Goal: Task Accomplishment & Management: Manage account settings

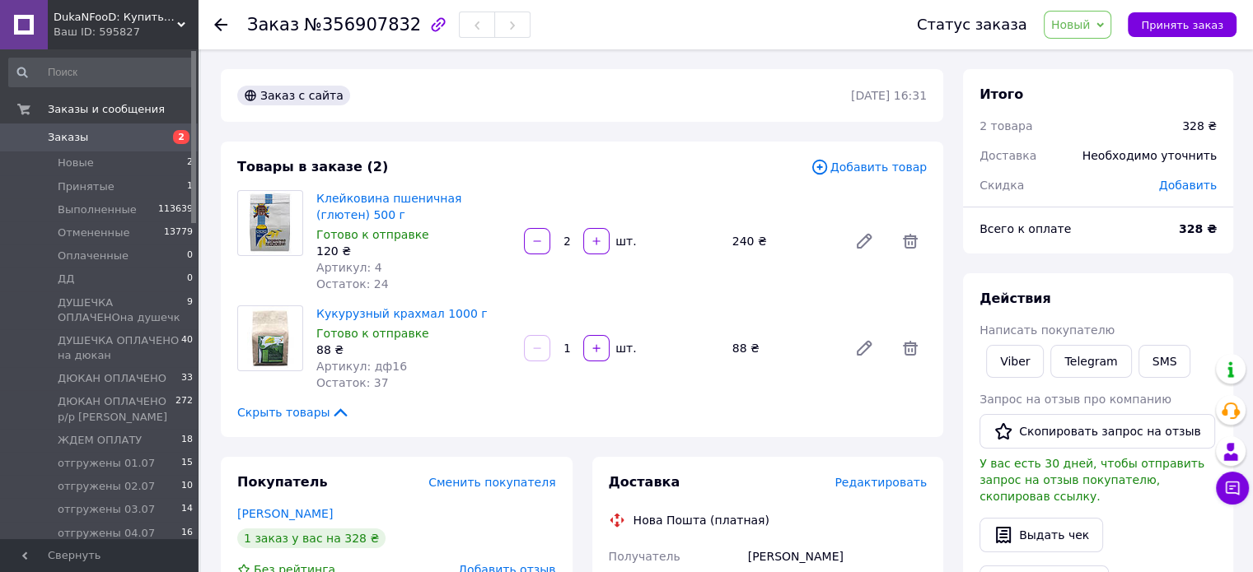
click at [1067, 22] on span "Новый" at bounding box center [1071, 24] width 40 height 13
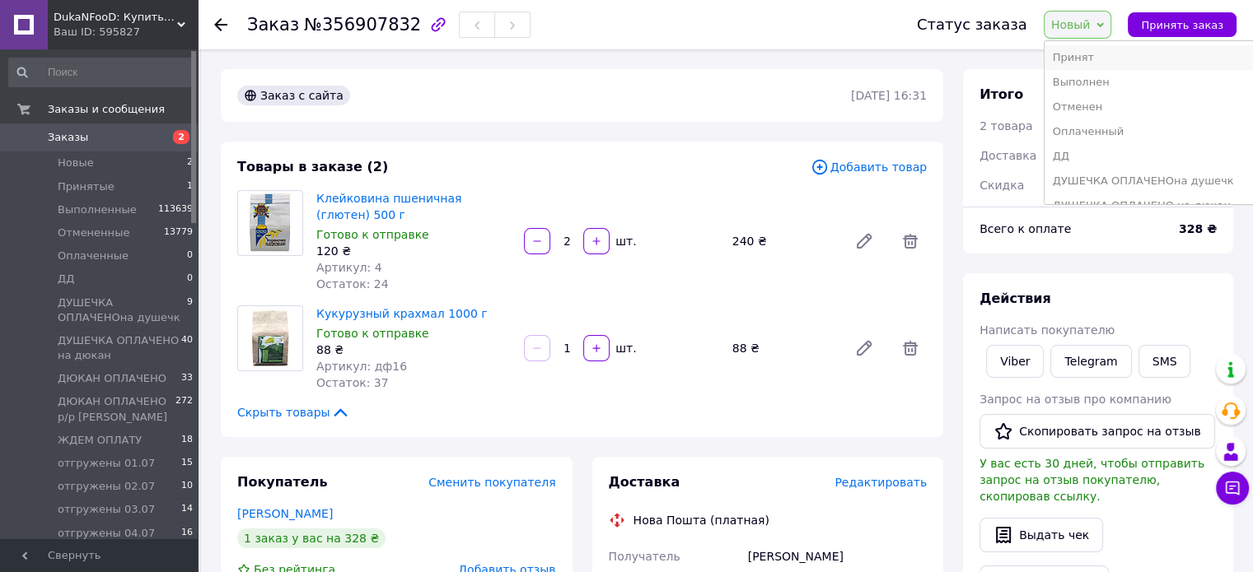
click at [1083, 54] on li "Принят" at bounding box center [1163, 57] width 238 height 25
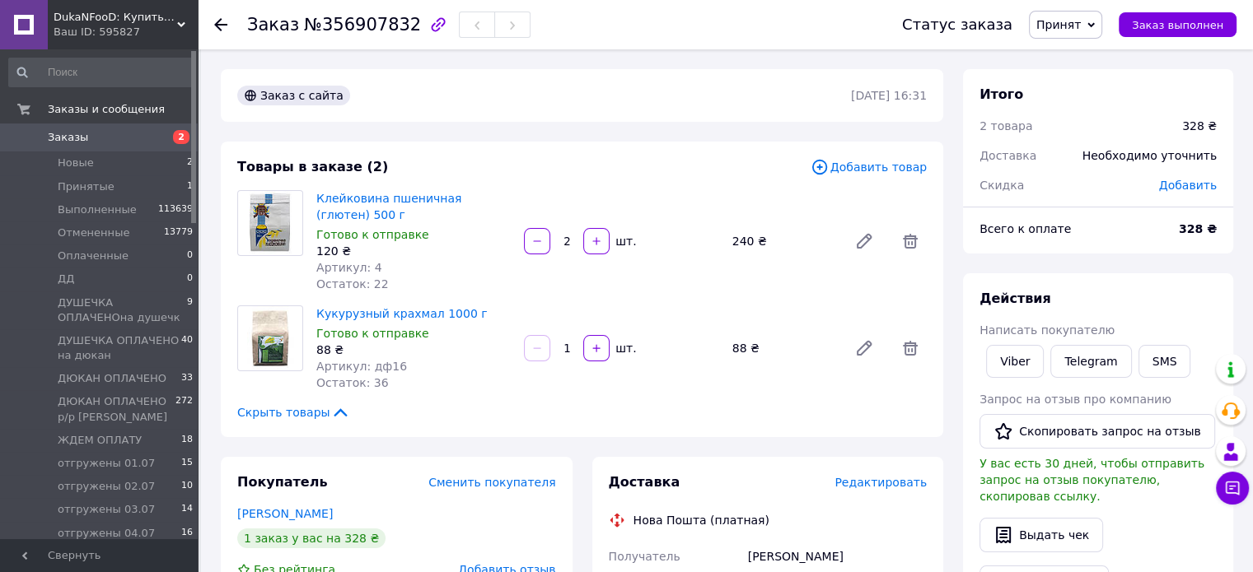
click at [98, 134] on span "Заказы" at bounding box center [100, 137] width 105 height 15
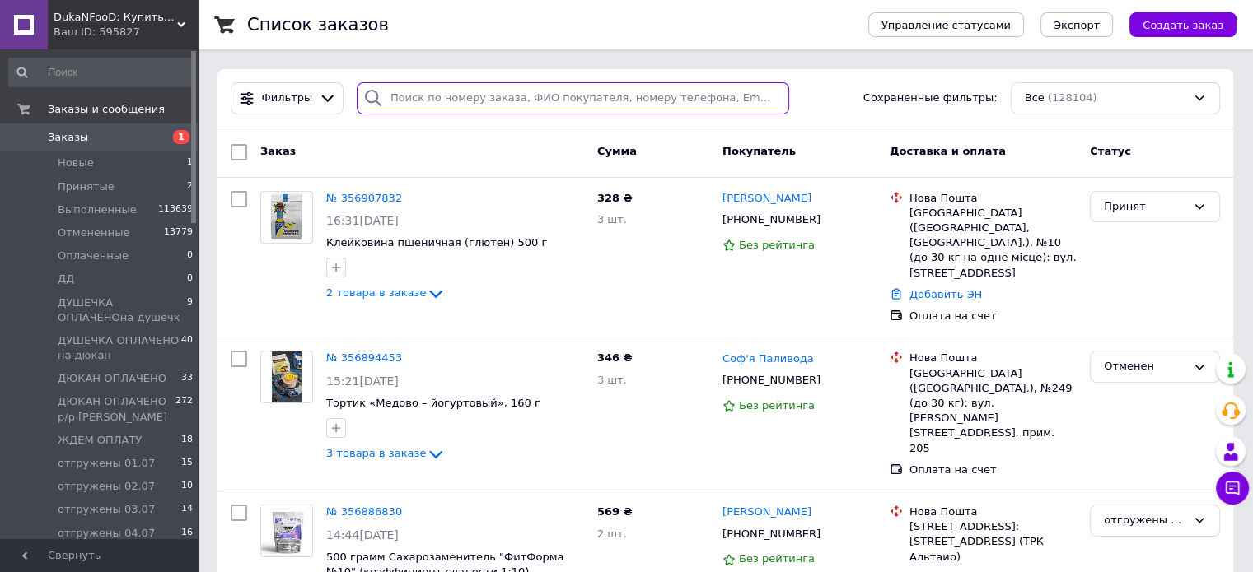
click at [471, 100] on input "search" at bounding box center [573, 98] width 432 height 32
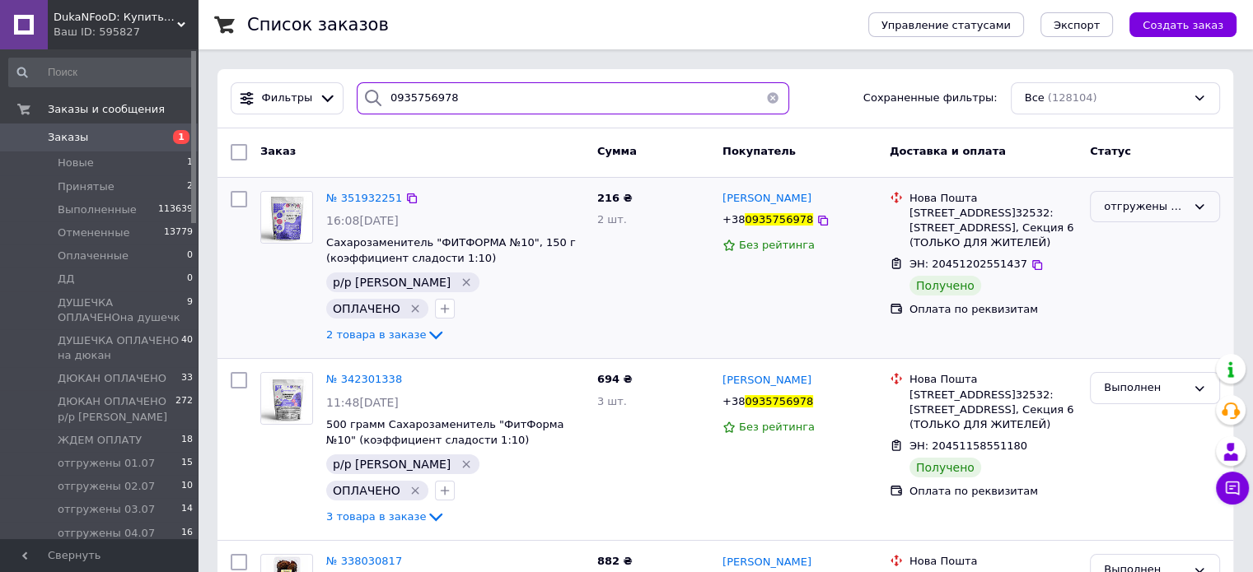
type input "0935756978"
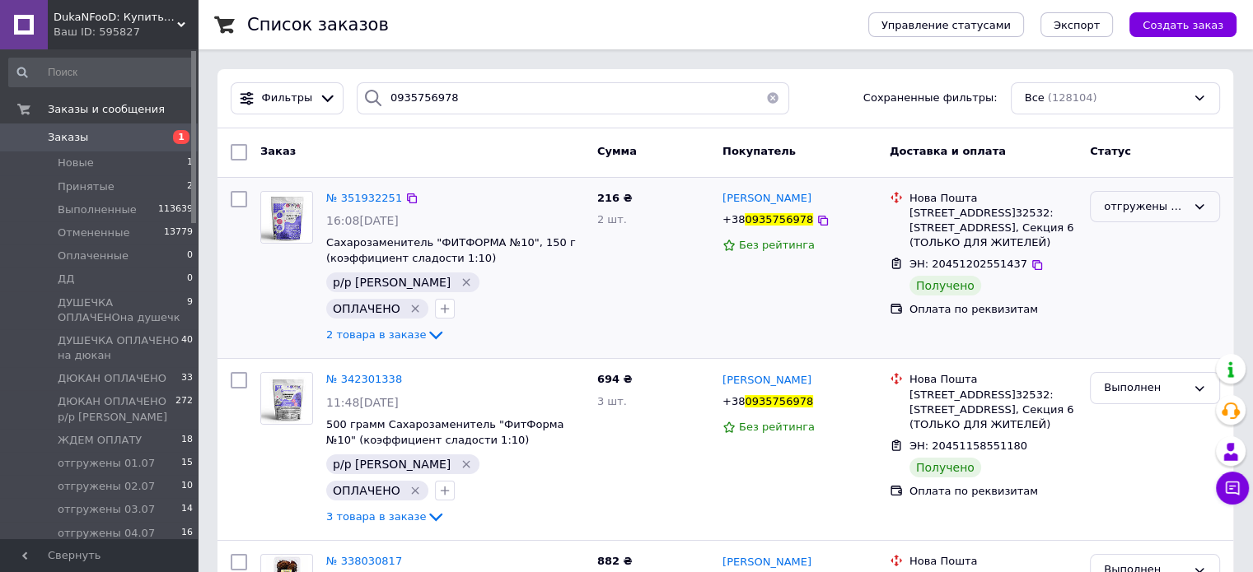
click at [1128, 212] on div "отгружены 09.07" at bounding box center [1145, 207] width 82 height 17
click at [534, 145] on div "Заказ" at bounding box center [422, 153] width 337 height 30
click at [766, 98] on button "button" at bounding box center [772, 98] width 33 height 32
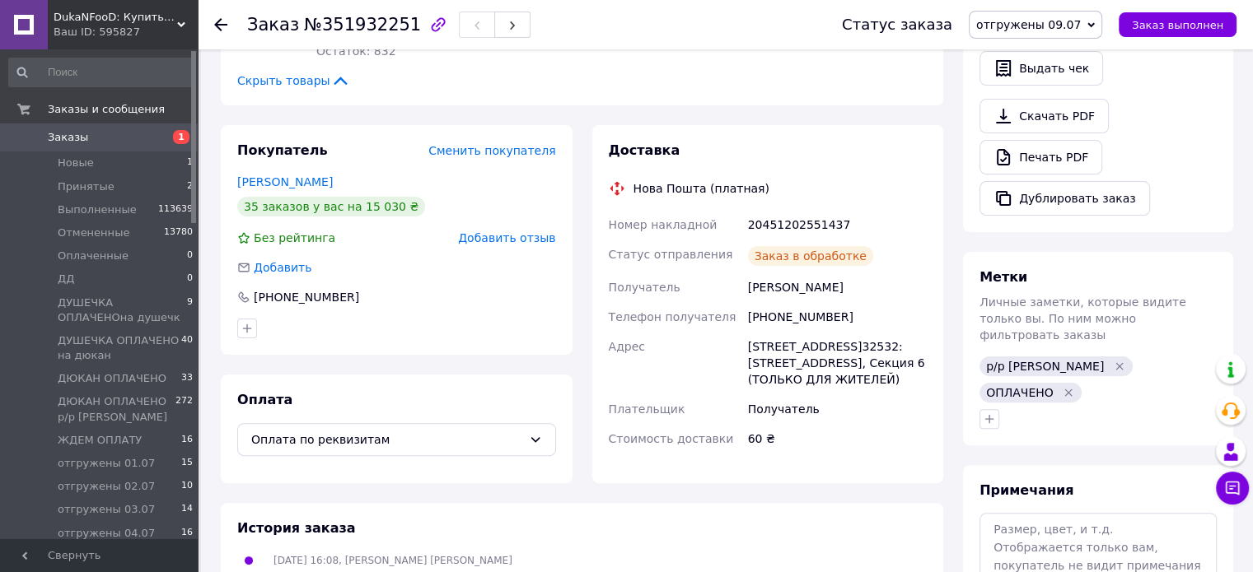
scroll to position [494, 0]
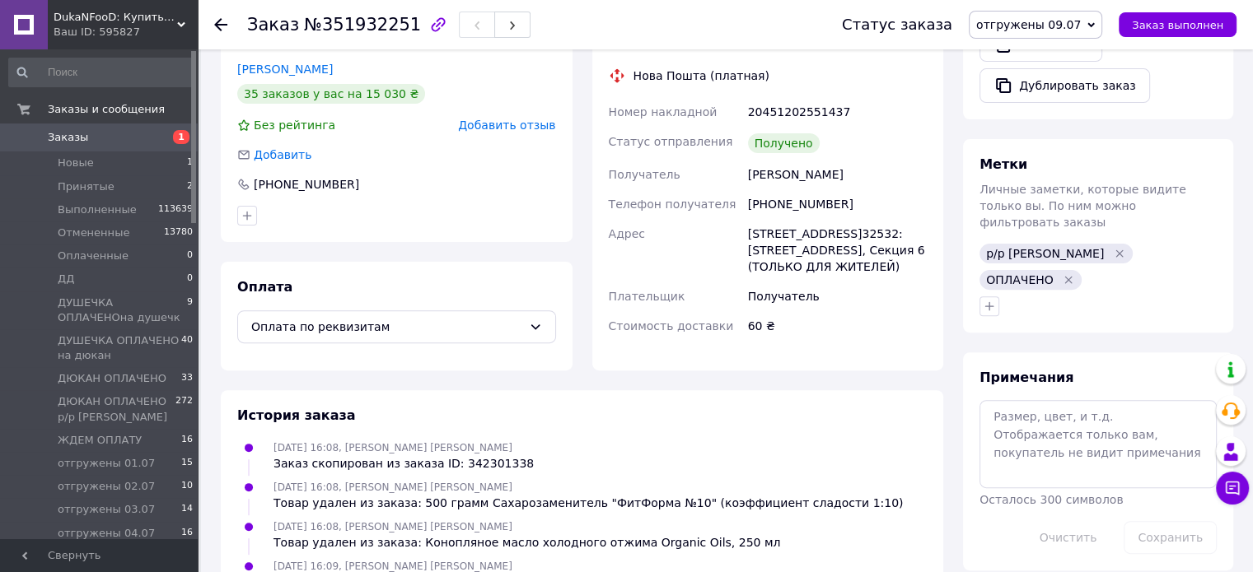
drag, startPoint x: 311, startPoint y: 72, endPoint x: 843, endPoint y: 352, distance: 600.6
click at [843, 341] on div "60 ₴" at bounding box center [837, 326] width 185 height 30
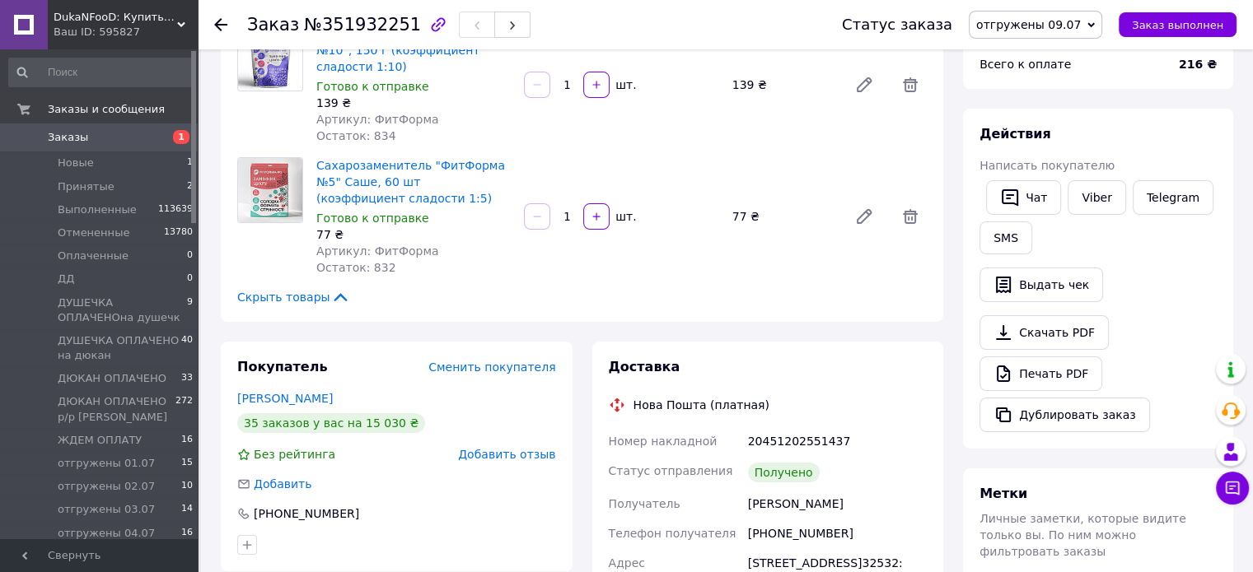
scroll to position [247, 0]
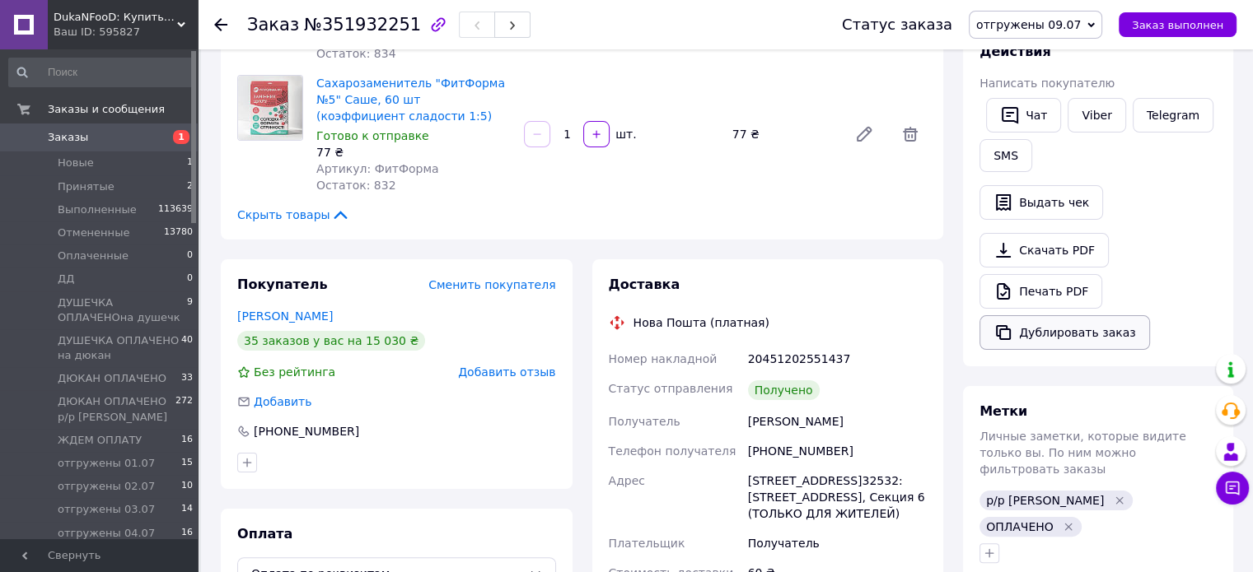
click at [1028, 334] on button "Дублировать заказ" at bounding box center [1064, 332] width 171 height 35
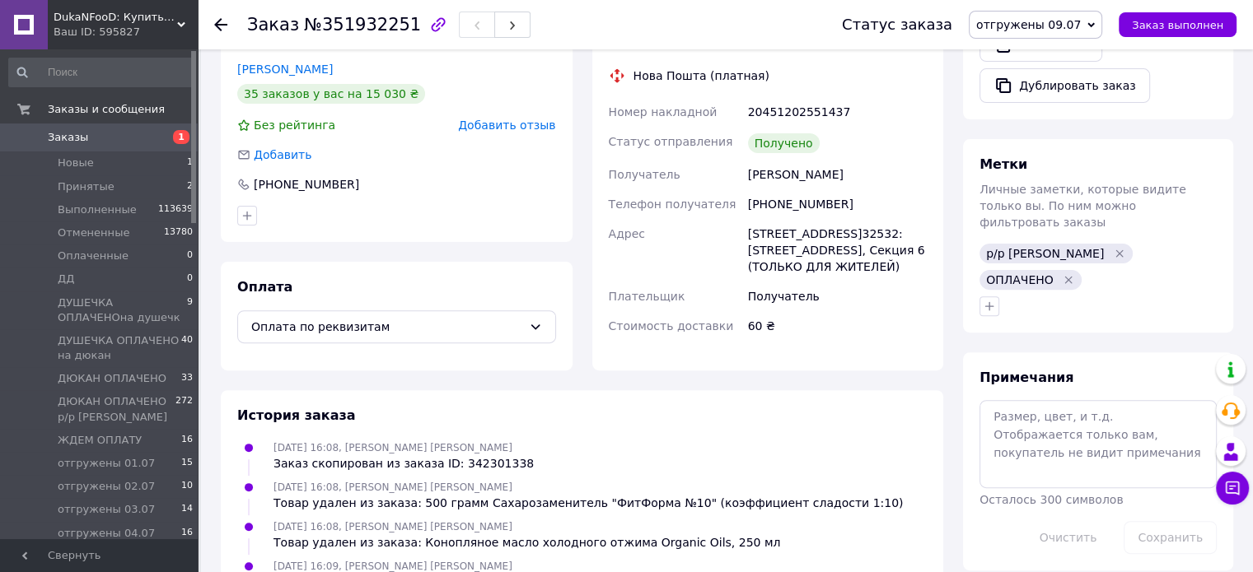
scroll to position [0, 0]
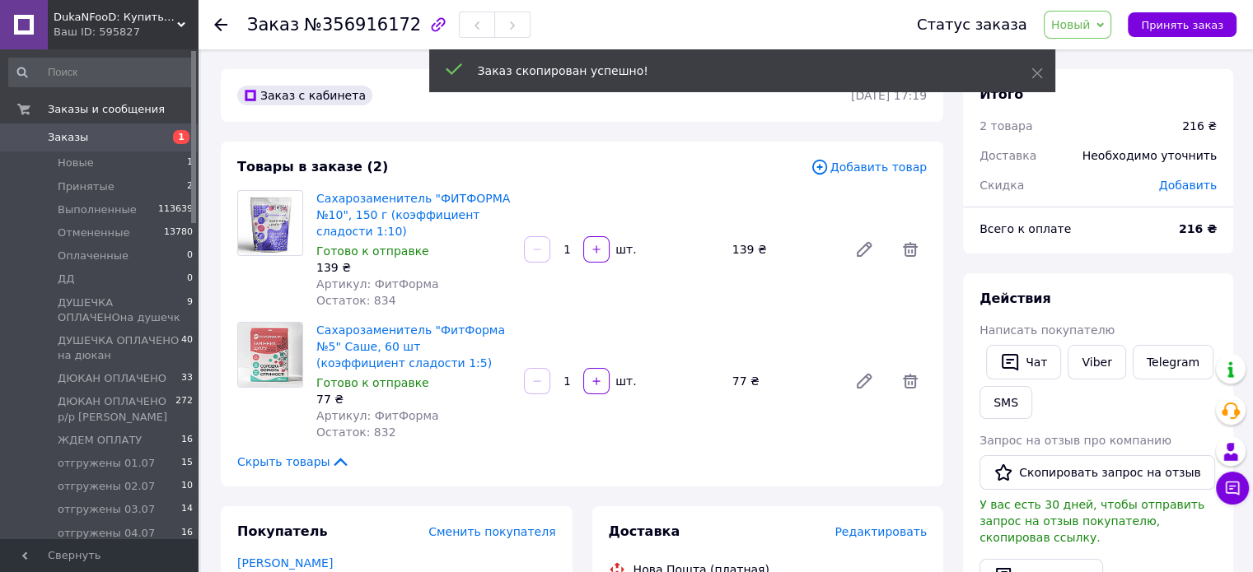
click at [1087, 21] on span "Новый" at bounding box center [1071, 24] width 40 height 13
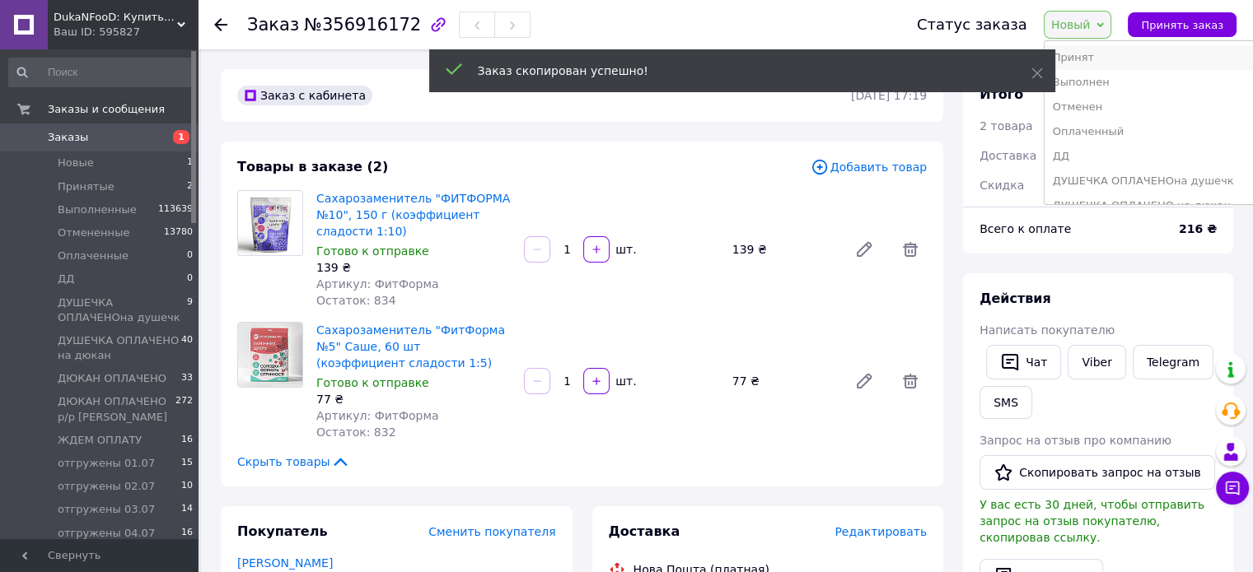
click at [1117, 55] on li "Принят" at bounding box center [1163, 57] width 238 height 25
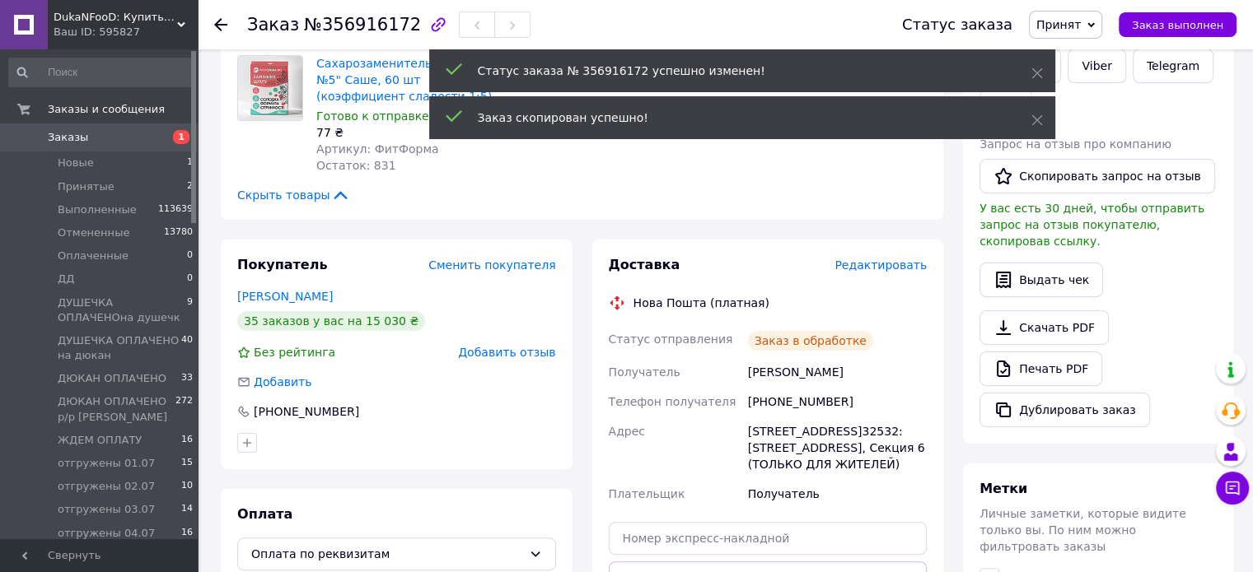
scroll to position [412, 0]
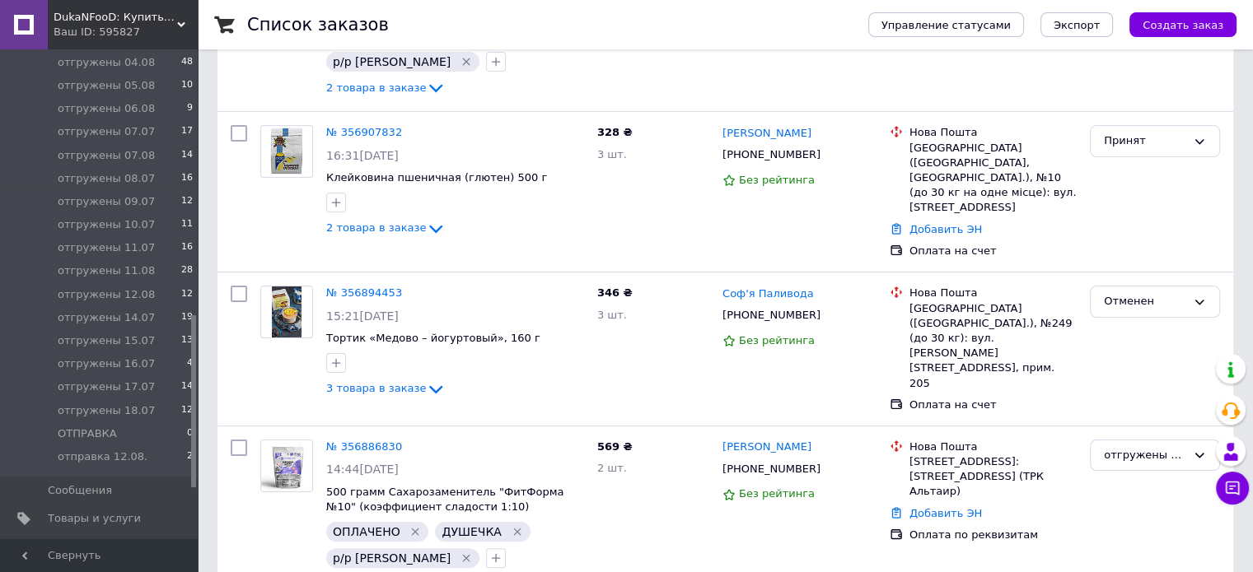
scroll to position [824, 0]
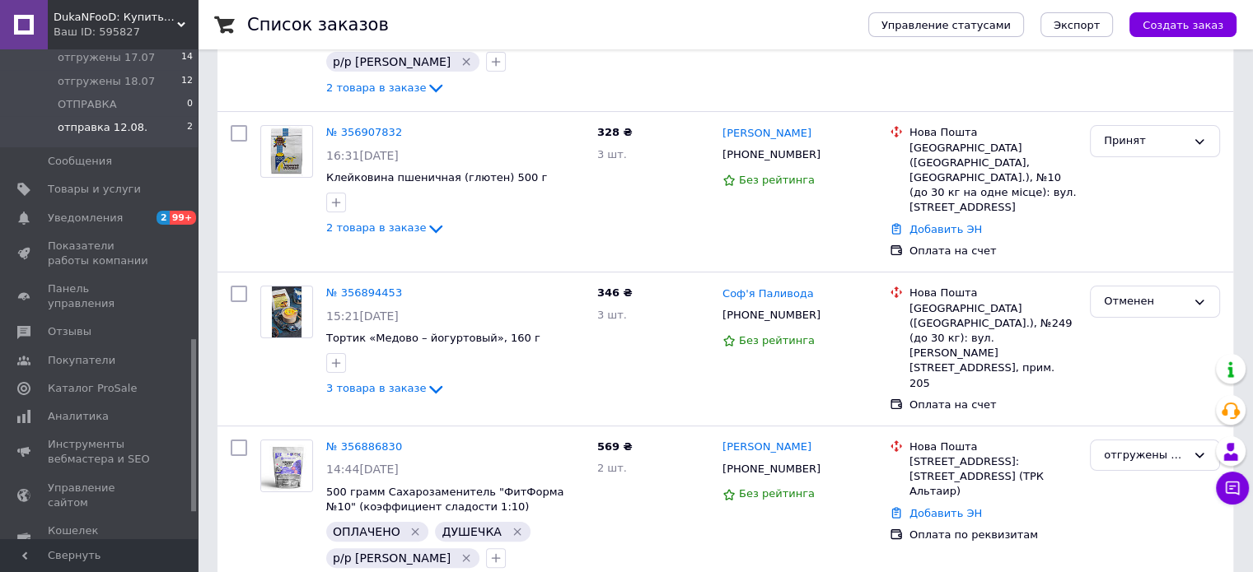
drag, startPoint x: 78, startPoint y: 132, endPoint x: 161, endPoint y: 129, distance: 83.2
click at [78, 132] on span "отправка 12.08." at bounding box center [103, 127] width 90 height 15
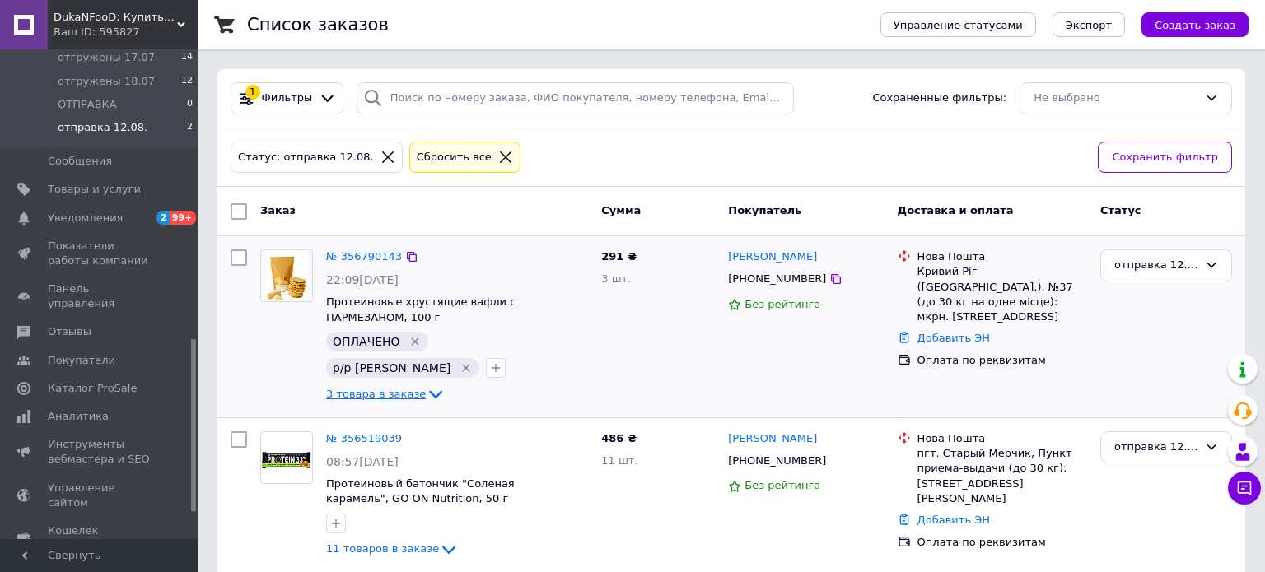
click at [426, 385] on icon at bounding box center [436, 395] width 20 height 20
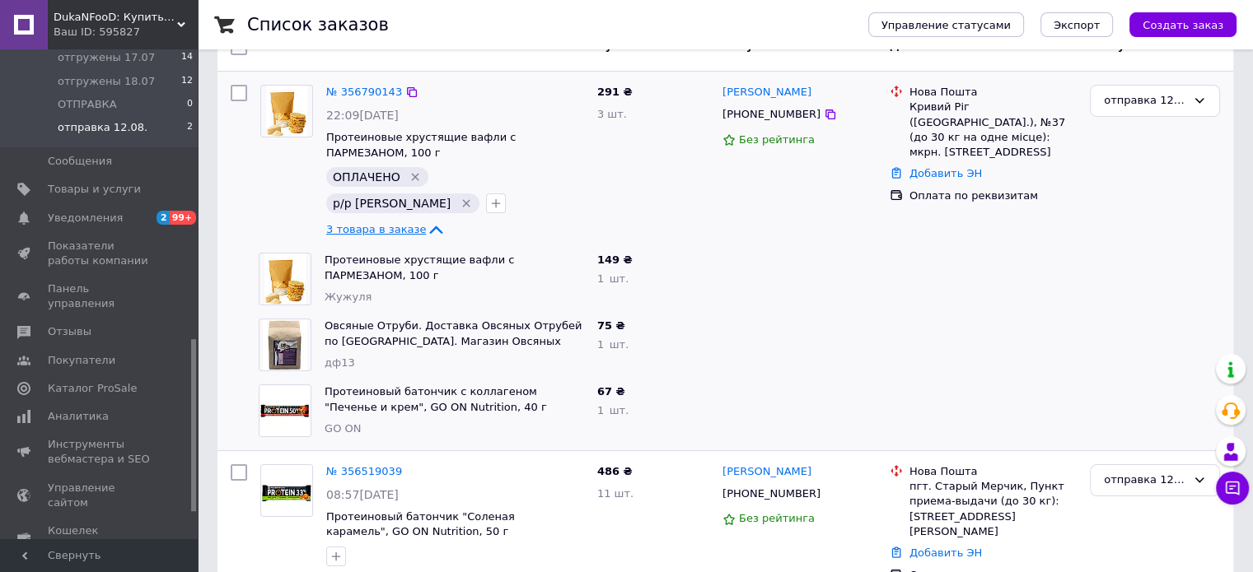
scroll to position [190, 0]
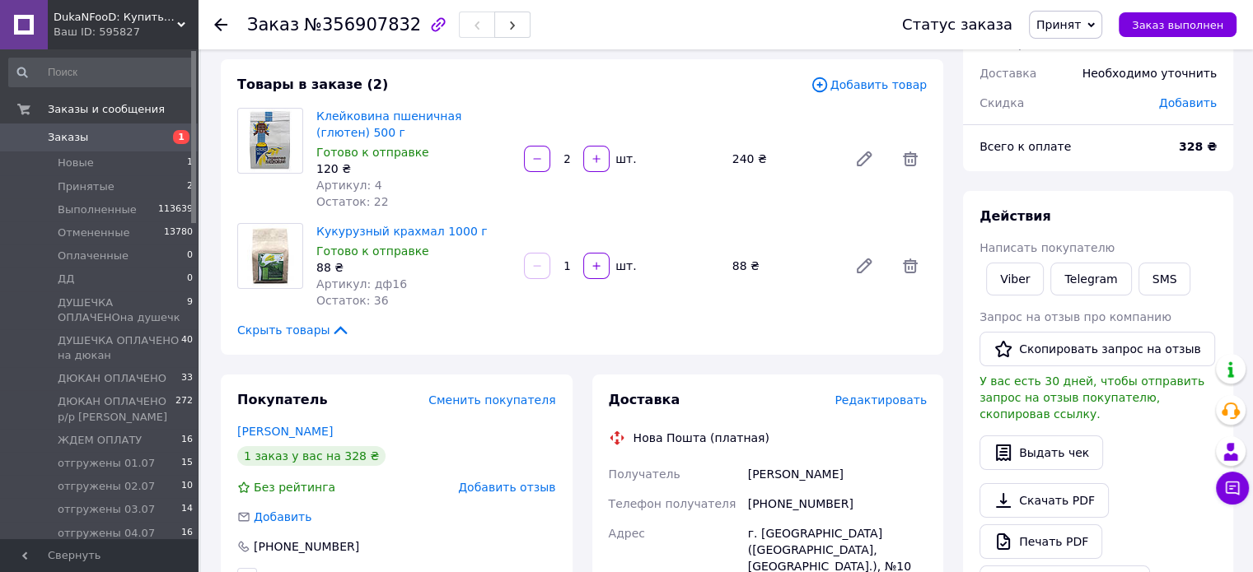
scroll to position [549, 0]
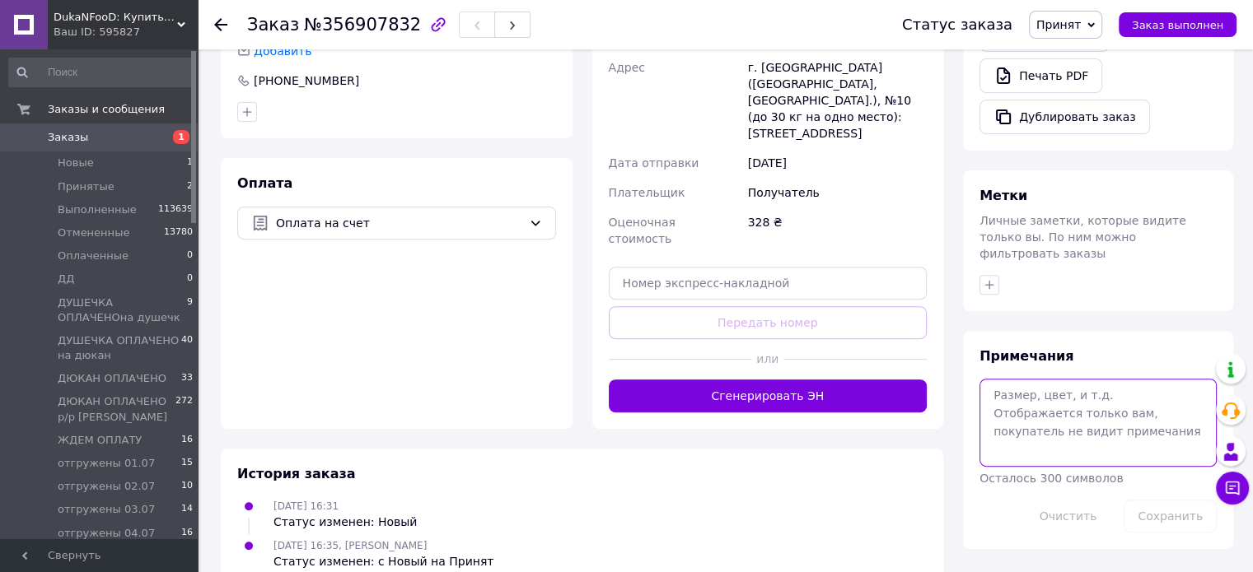
click at [1028, 381] on textarea at bounding box center [1097, 422] width 237 height 87
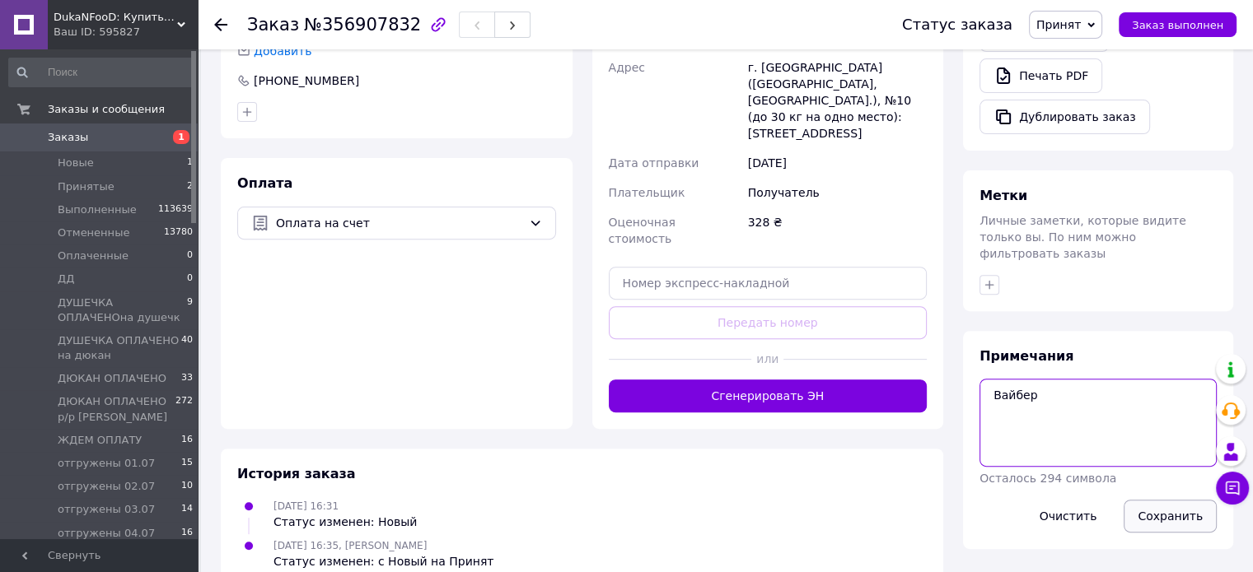
type textarea "Вайбер"
click at [1161, 500] on button "Сохранить" at bounding box center [1170, 516] width 93 height 33
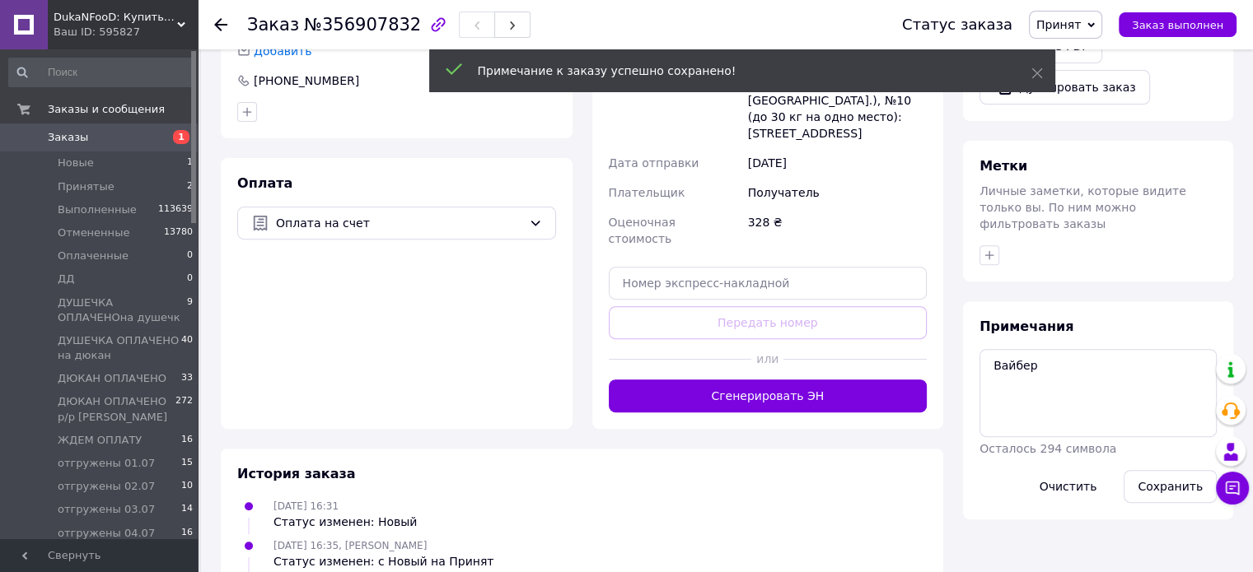
click at [1081, 26] on span "Принят" at bounding box center [1058, 24] width 44 height 13
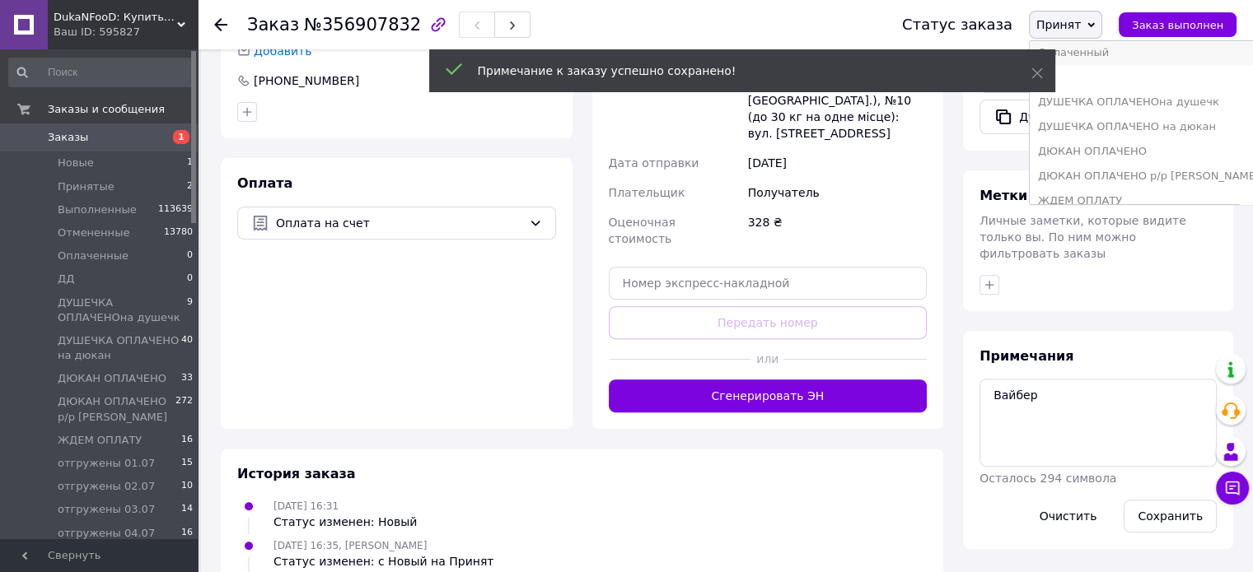
scroll to position [82, 0]
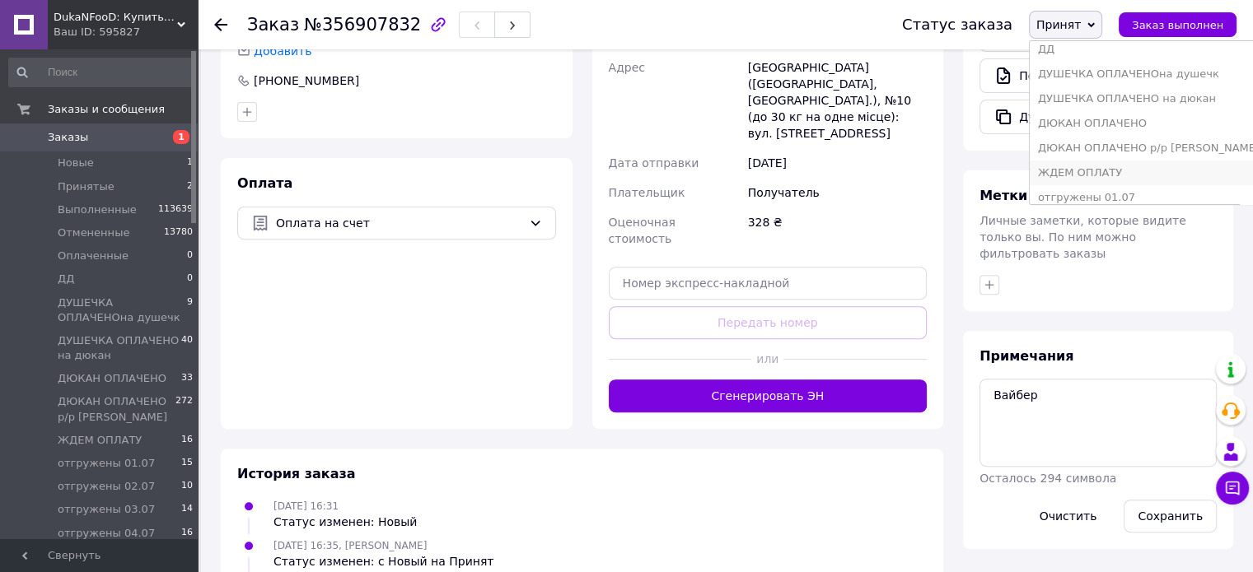
click at [1105, 170] on li "ЖДЕМ ОПЛАТУ" at bounding box center [1149, 173] width 238 height 25
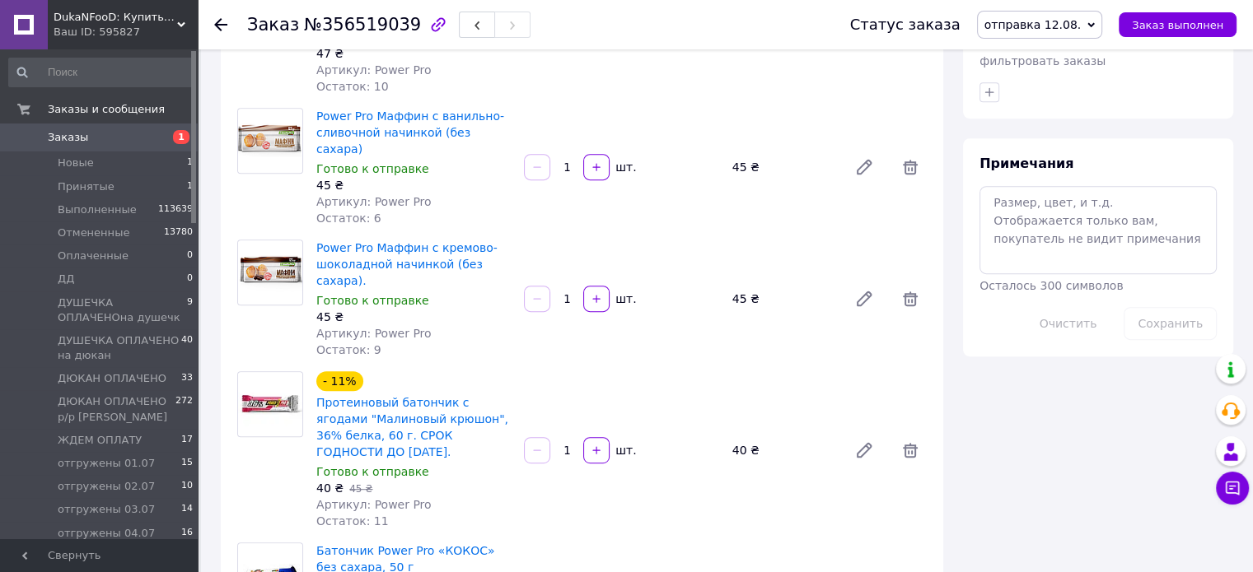
scroll to position [824, 0]
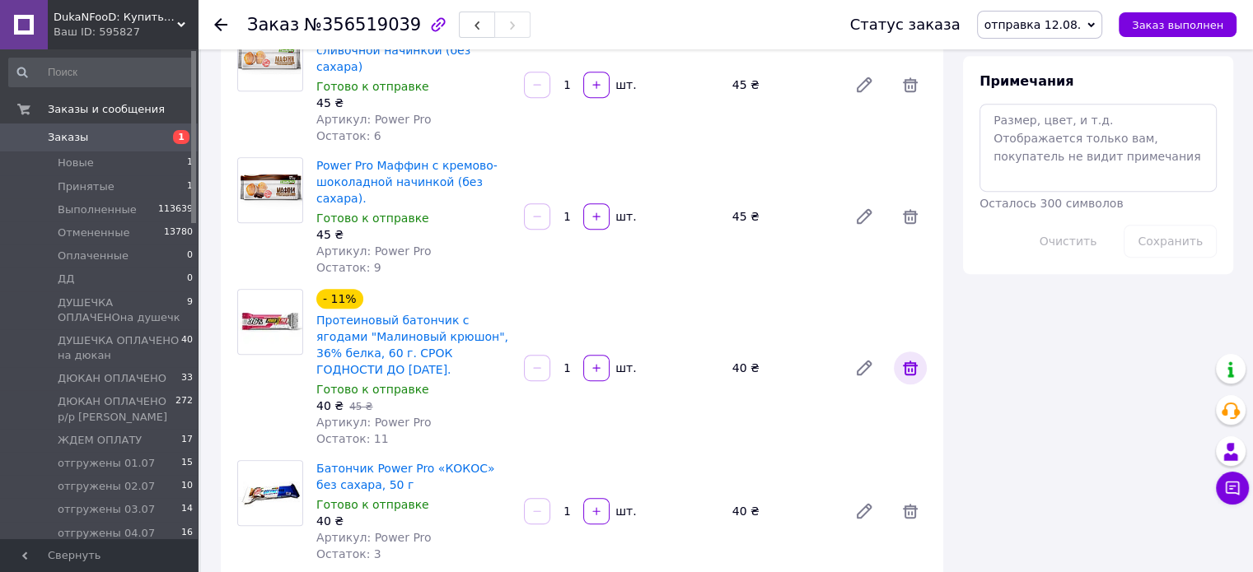
click at [915, 361] on icon at bounding box center [910, 368] width 15 height 15
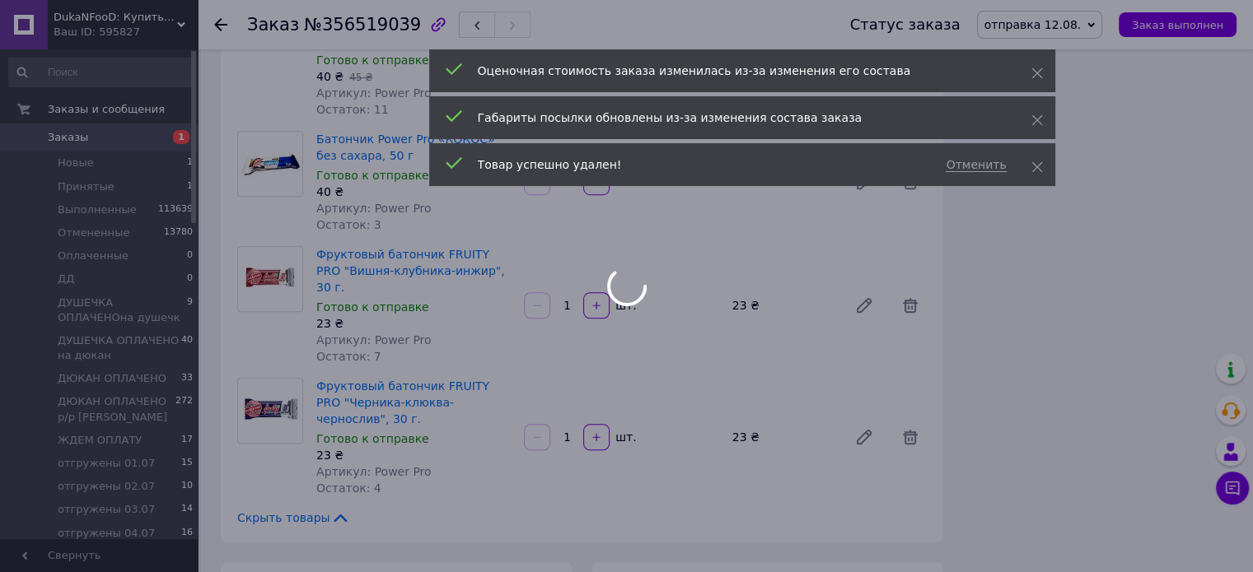
scroll to position [981, 0]
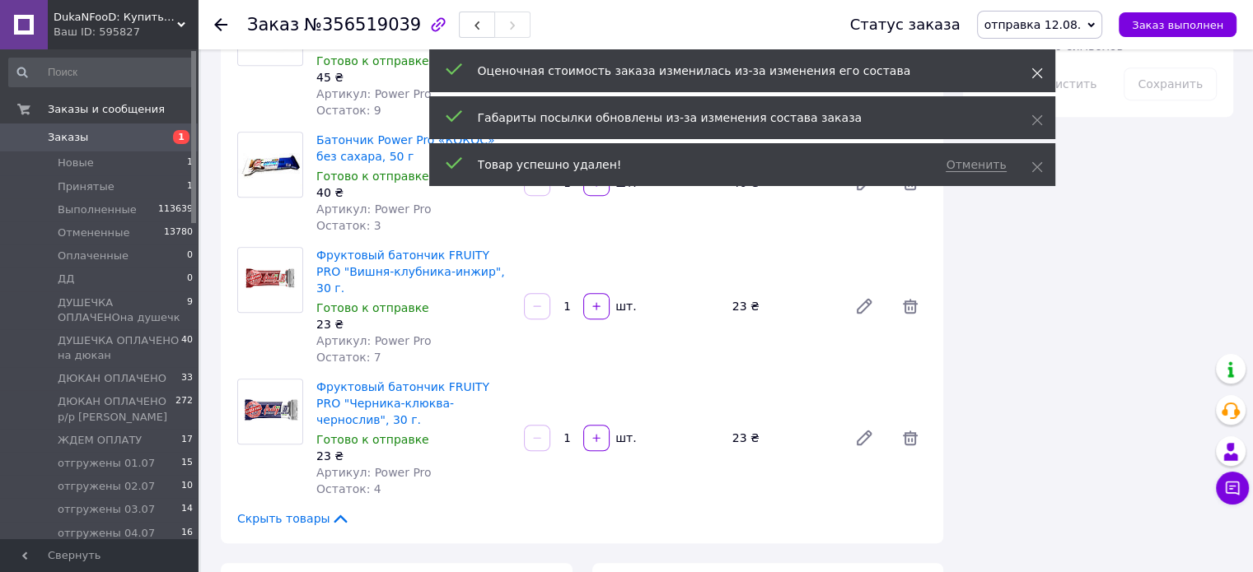
click at [1038, 75] on use at bounding box center [1036, 73] width 11 height 11
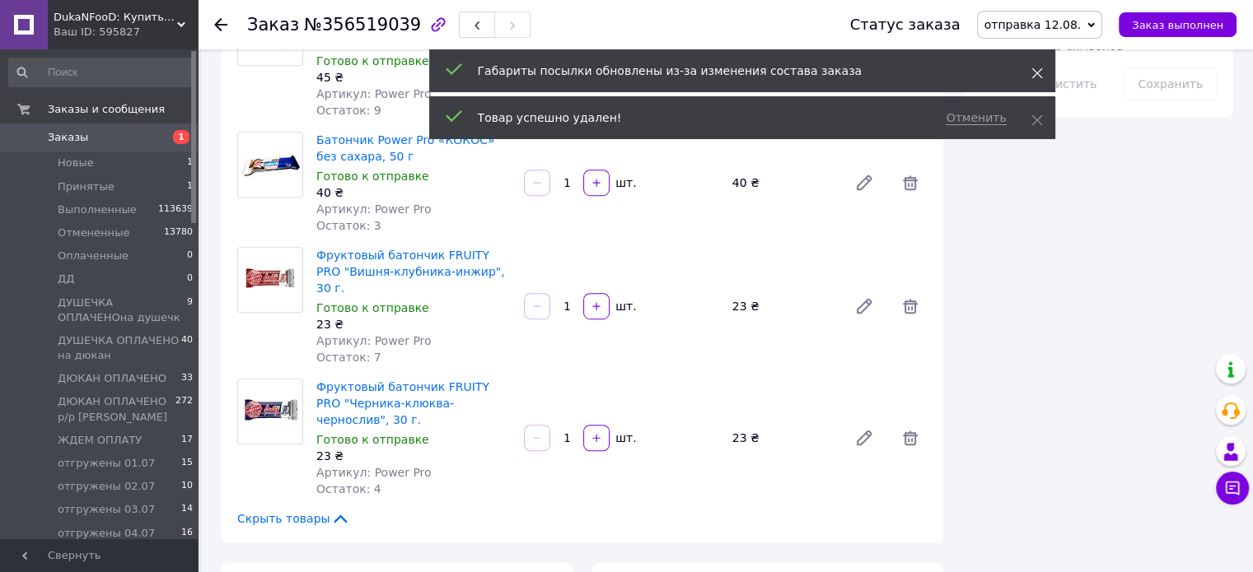
click at [1040, 69] on use at bounding box center [1036, 73] width 11 height 11
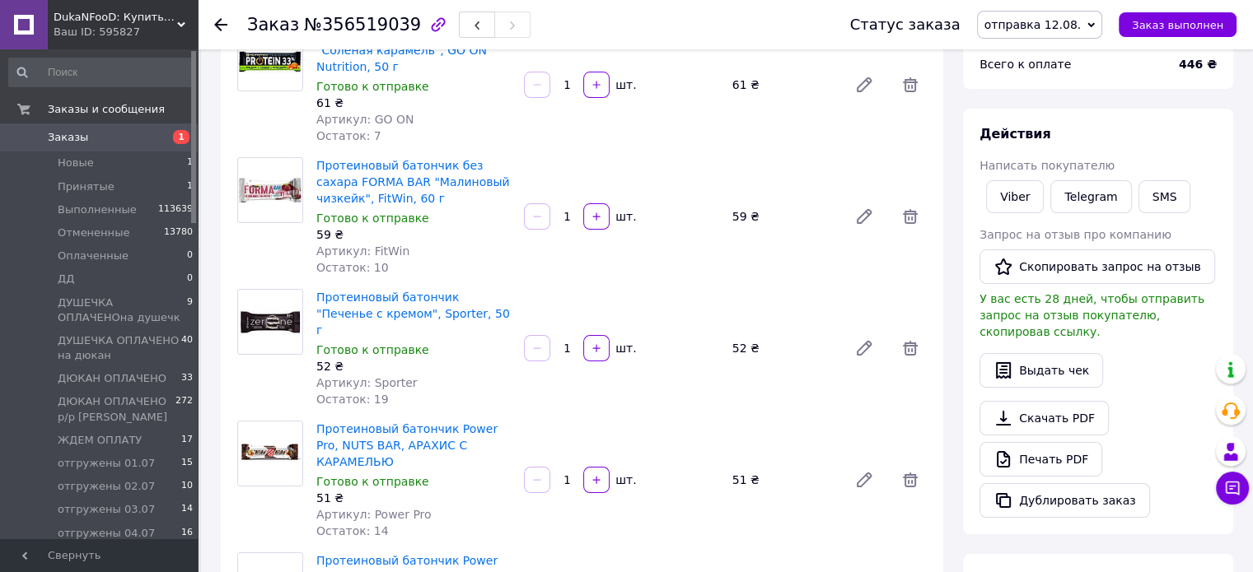
scroll to position [247, 0]
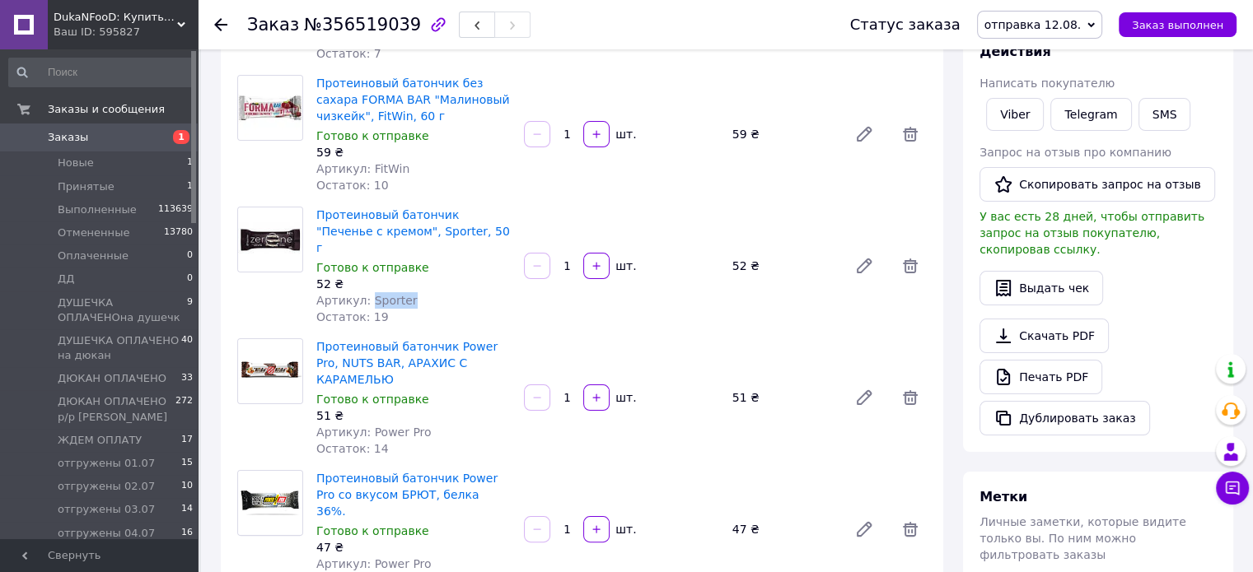
drag, startPoint x: 402, startPoint y: 267, endPoint x: 367, endPoint y: 264, distance: 35.6
click at [367, 292] on div "Артикул: Sporter" at bounding box center [413, 300] width 194 height 16
copy span "Sporter"
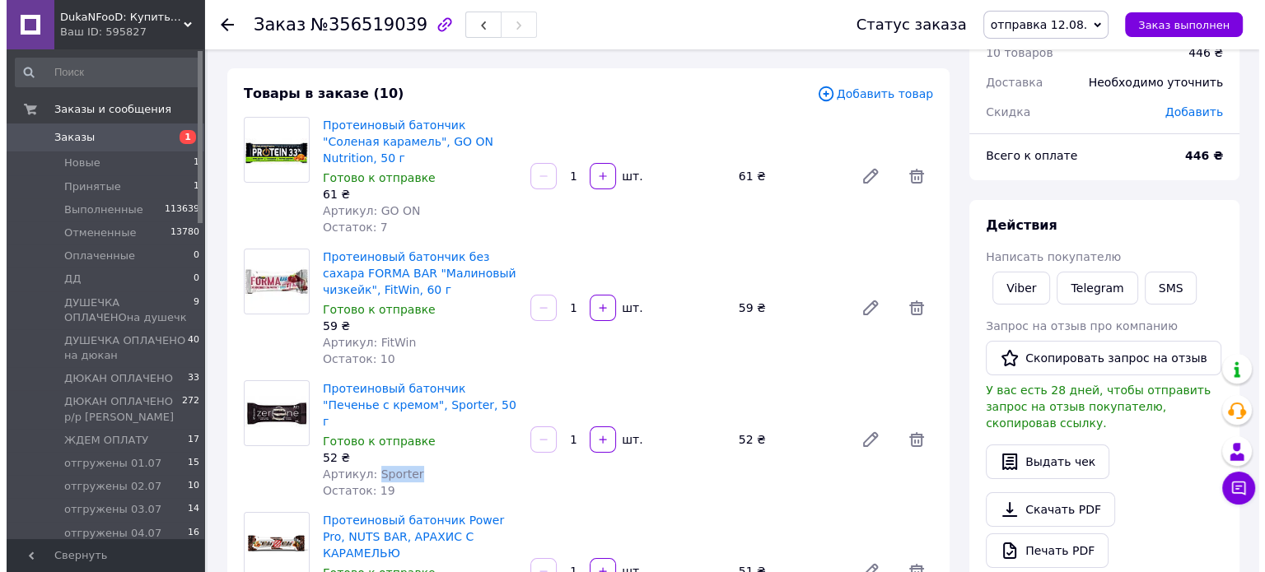
scroll to position [0, 0]
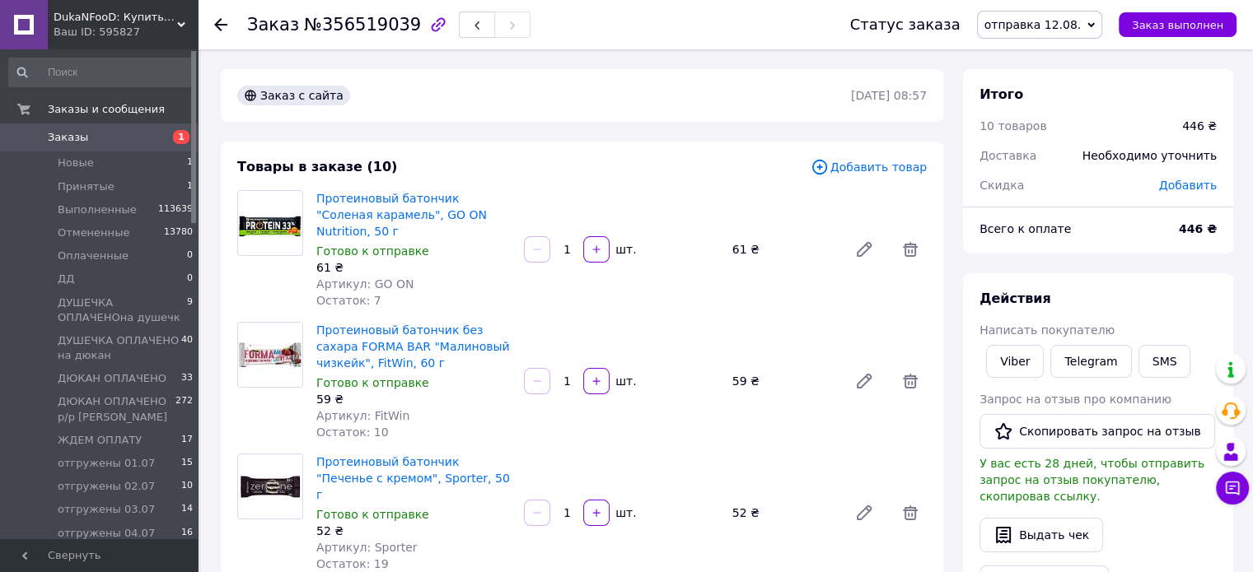
click at [886, 160] on span "Добавить товар" at bounding box center [869, 167] width 116 height 18
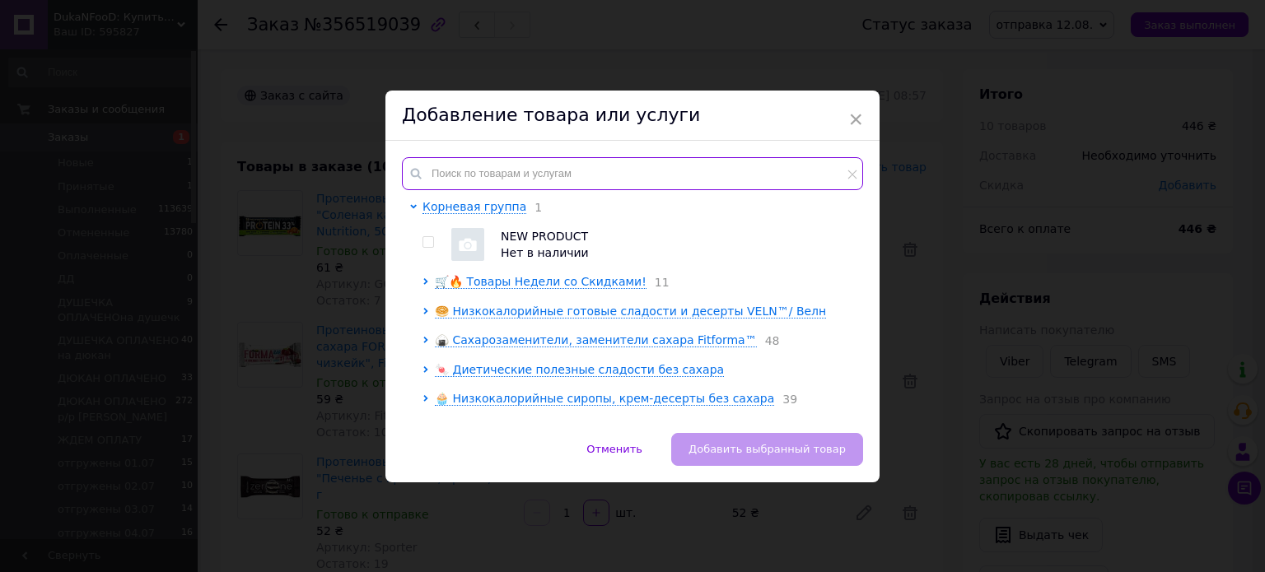
click at [511, 171] on input "text" at bounding box center [632, 173] width 461 height 33
paste input "Sporter"
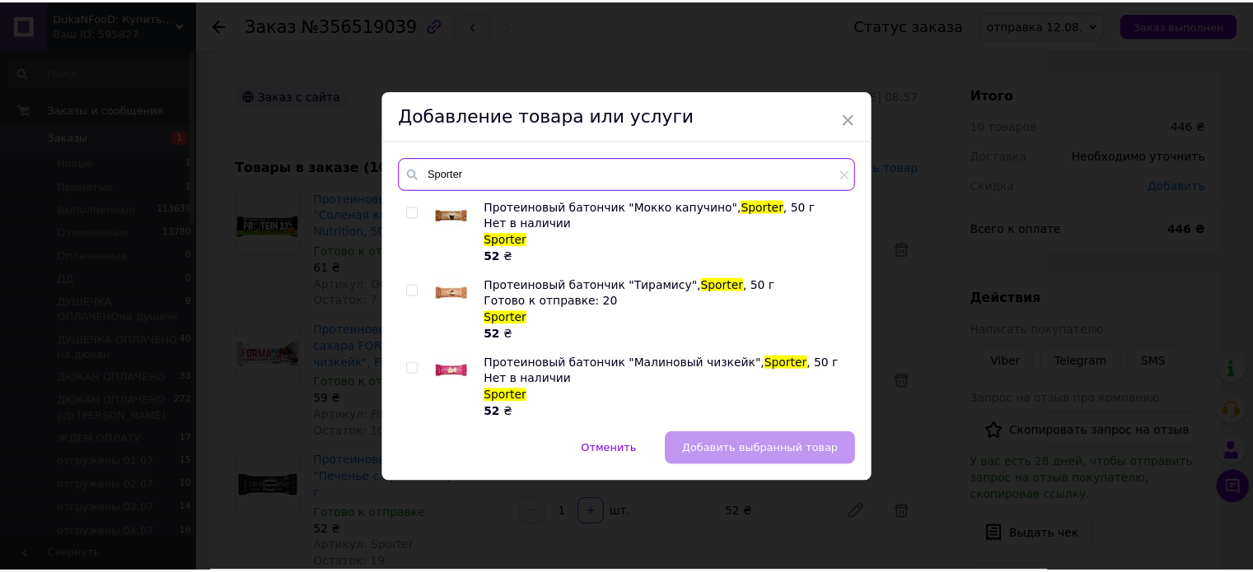
scroll to position [82, 0]
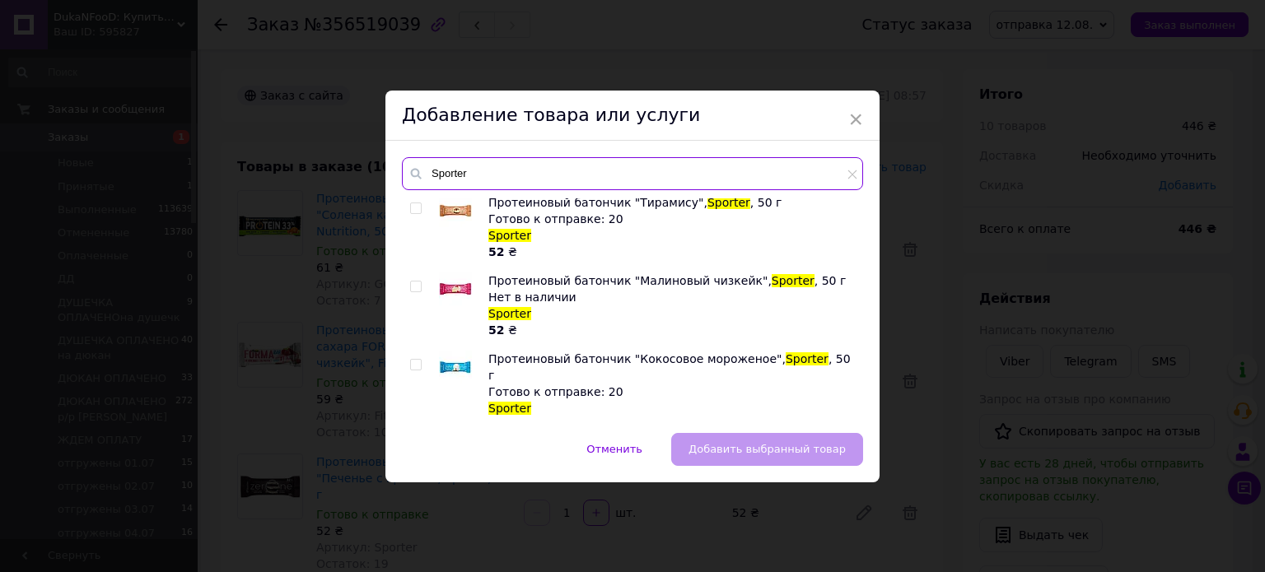
type input "Sporter"
click at [413, 288] on input "checkbox" at bounding box center [415, 287] width 11 height 11
checkbox input "true"
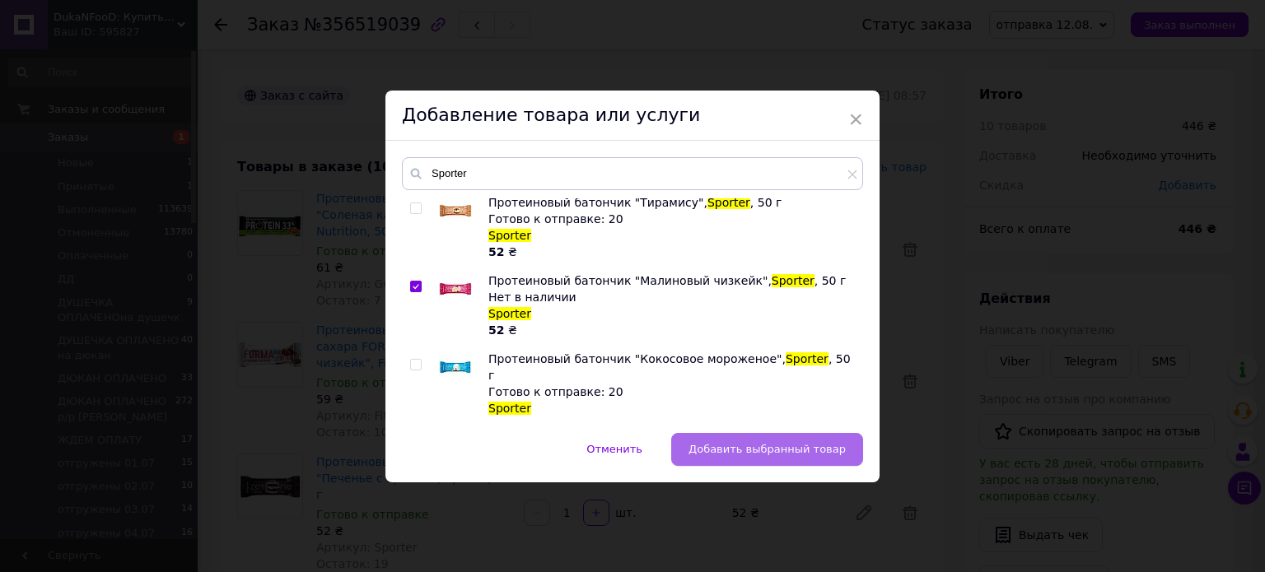
click at [825, 443] on span "Добавить выбранный товар" at bounding box center [767, 449] width 157 height 12
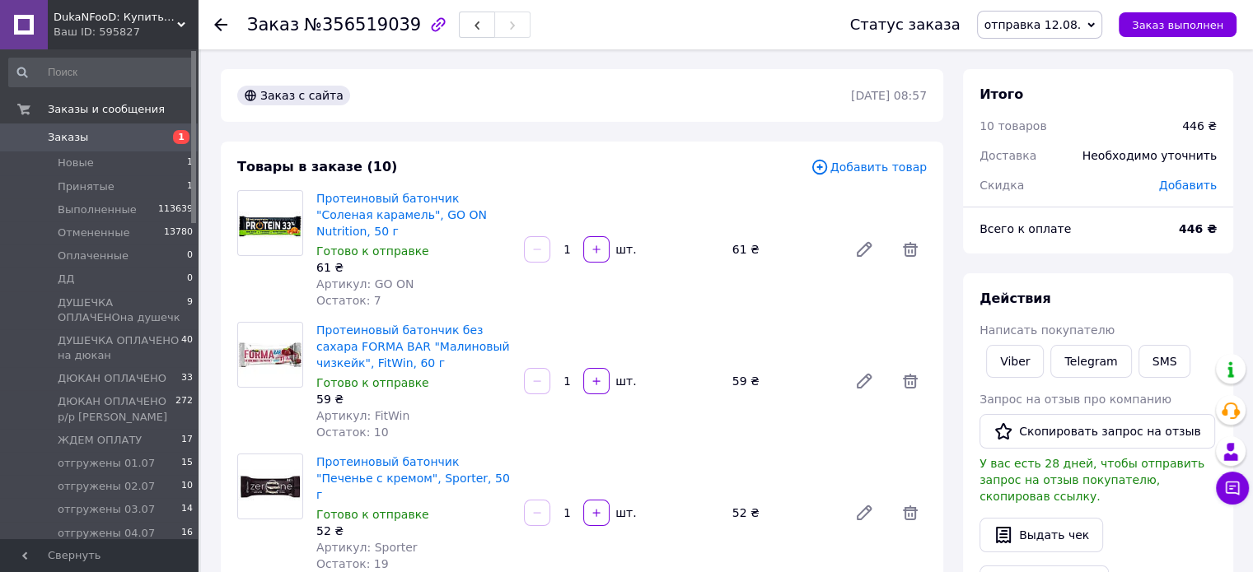
click at [850, 161] on span "Добавить товар" at bounding box center [869, 167] width 116 height 18
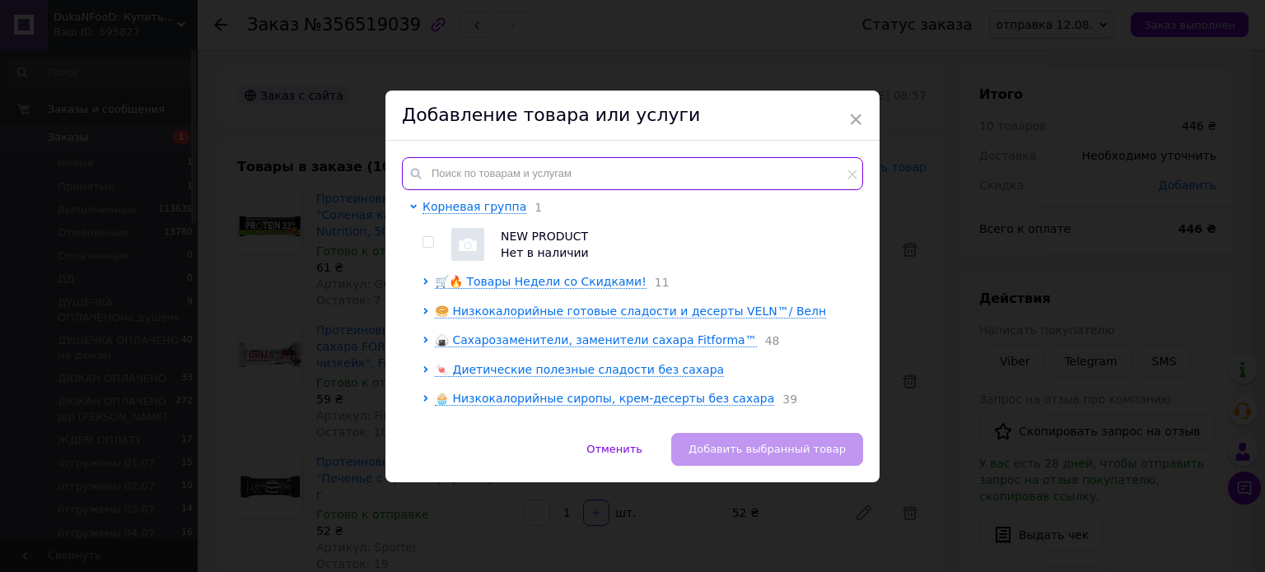
paste input "Sporter"
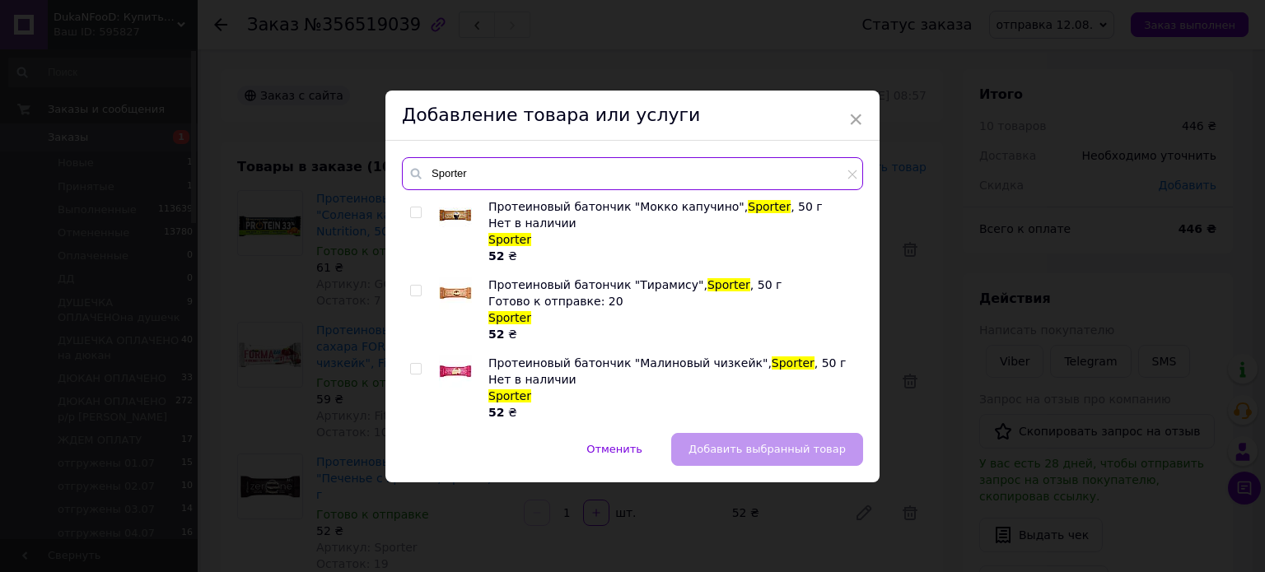
type input "Sporter"
click at [420, 286] on div at bounding box center [418, 310] width 16 height 66
click at [414, 289] on input "checkbox" at bounding box center [415, 291] width 11 height 11
checkbox input "true"
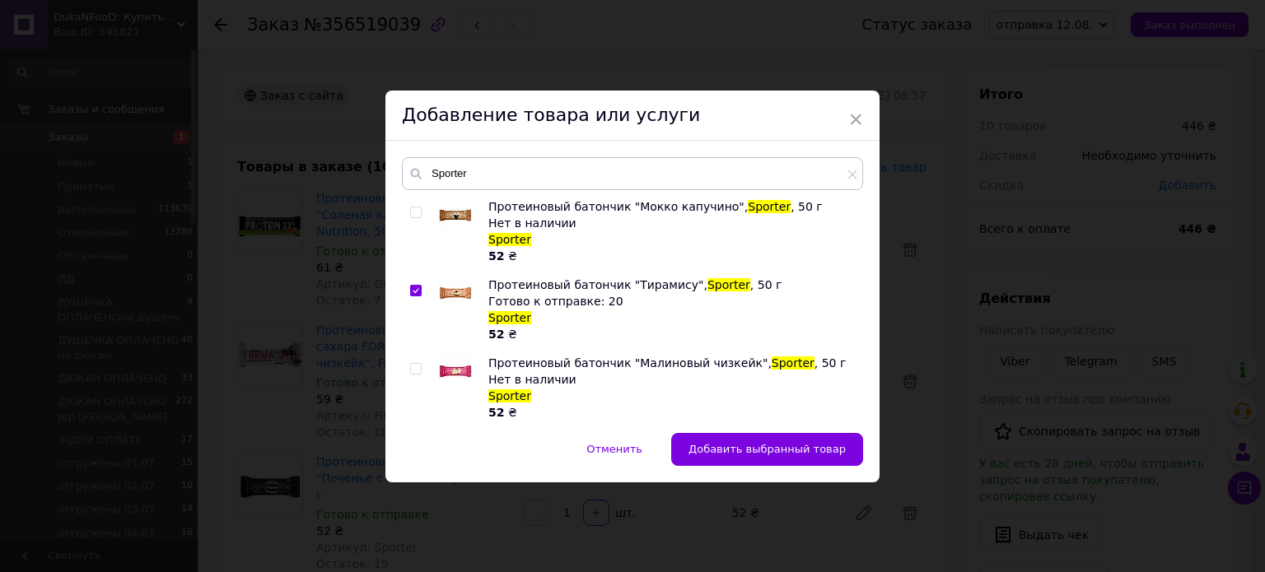
click at [750, 451] on span "Добавить выбранный товар" at bounding box center [767, 449] width 157 height 12
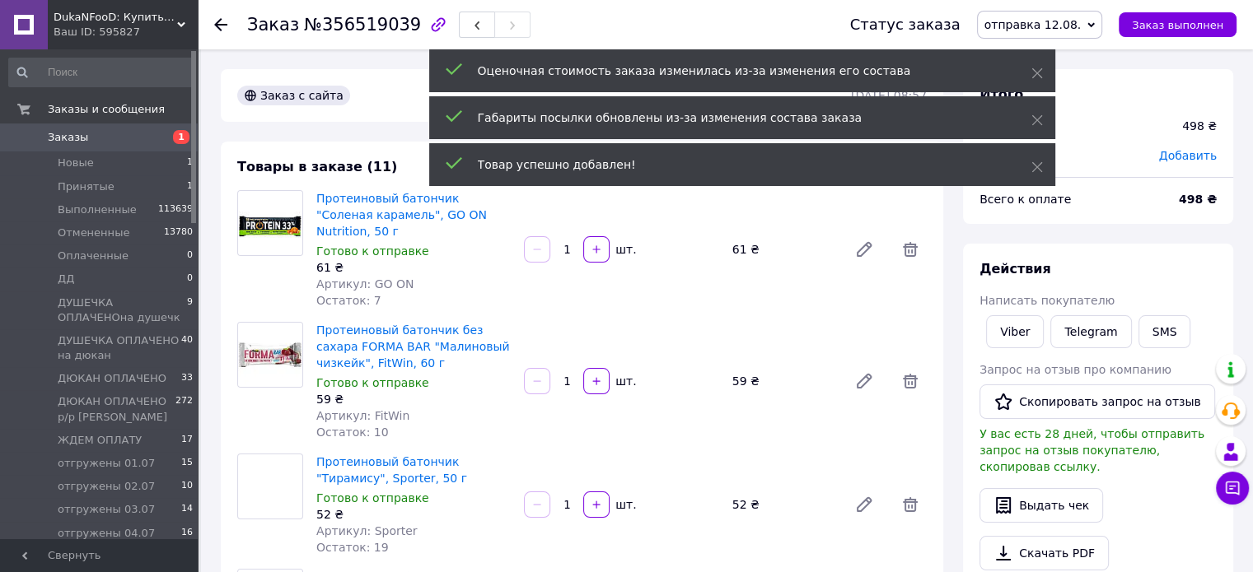
scroll to position [53, 0]
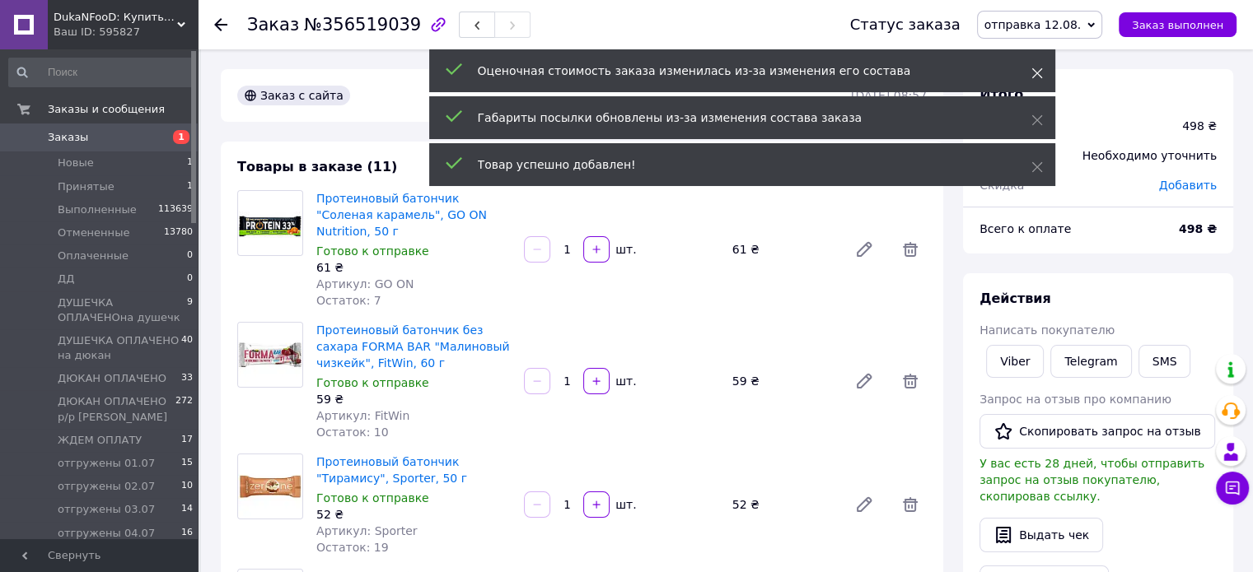
click at [1038, 69] on icon at bounding box center [1037, 74] width 12 height 12
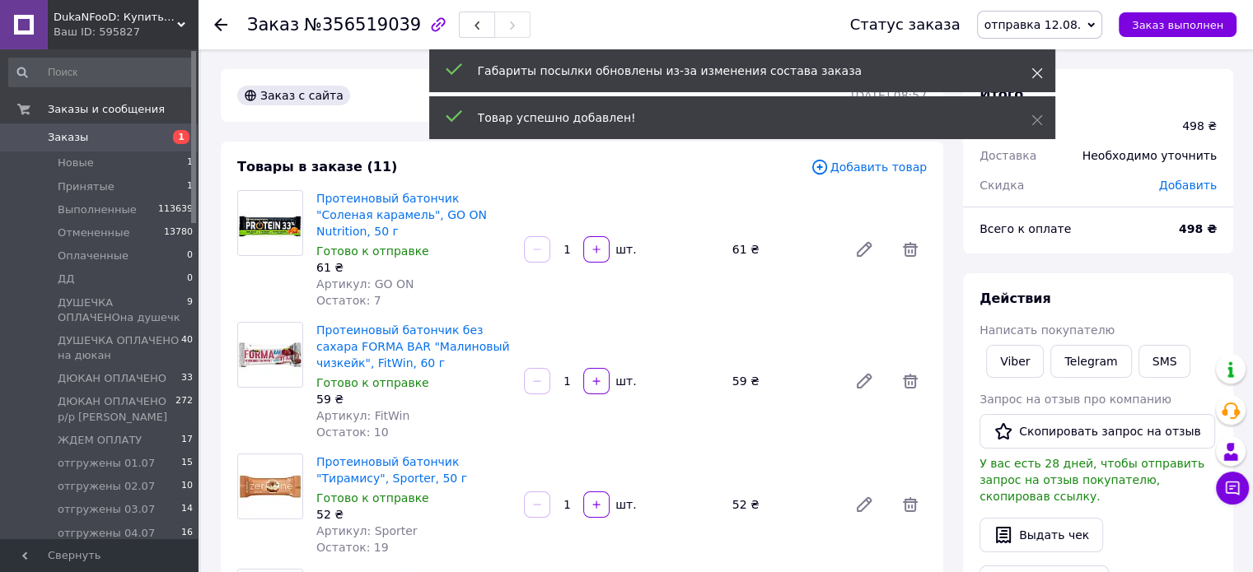
click at [1034, 72] on icon at bounding box center [1037, 74] width 12 height 12
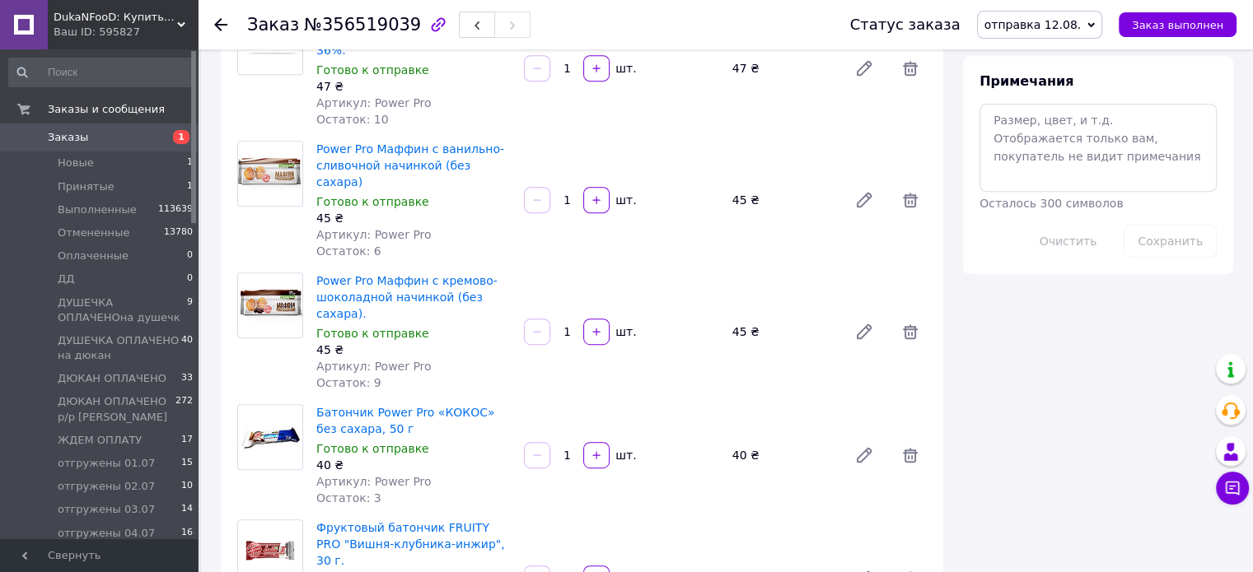
scroll to position [412, 0]
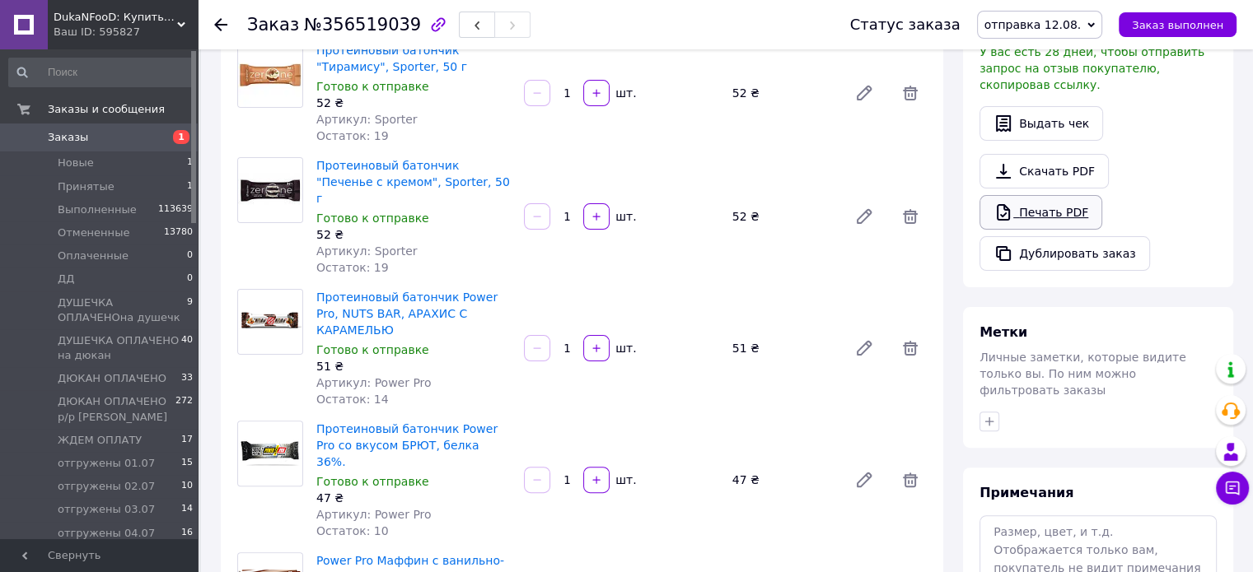
click at [1031, 196] on link "Печать PDF" at bounding box center [1040, 212] width 123 height 35
